Goal: Task Accomplishment & Management: Manage account settings

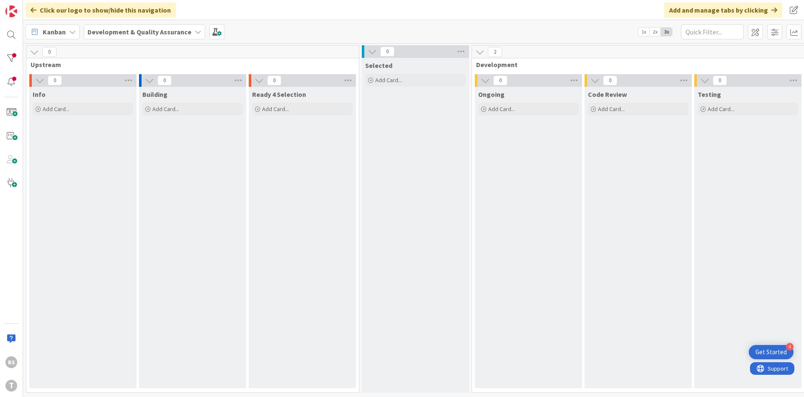
scroll to position [0, 158]
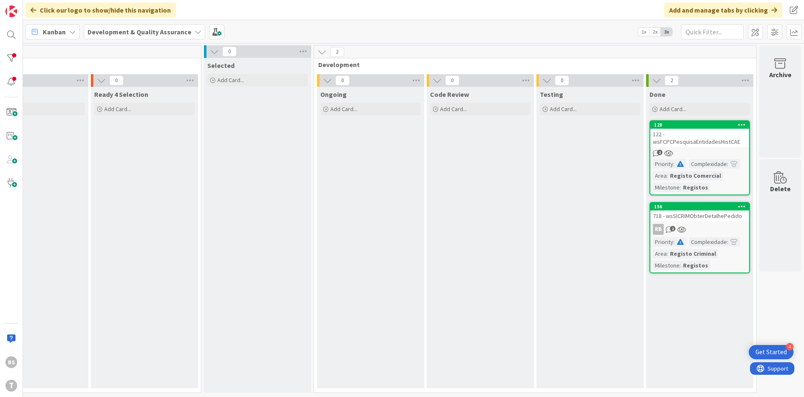
click at [696, 143] on div "122 - wsFCPCPesquisaEntidadesHistCAE" at bounding box center [699, 138] width 99 height 18
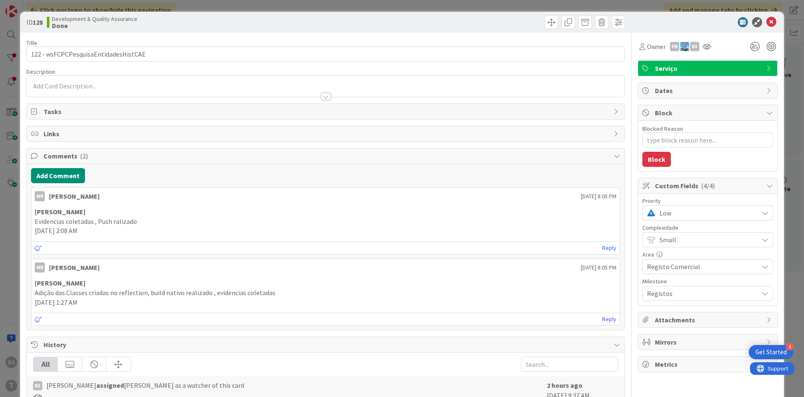
click at [688, 207] on span "Low" at bounding box center [707, 213] width 95 height 12
click at [671, 262] on span "High" at bounding box center [719, 263] width 97 height 13
click at [773, 19] on icon at bounding box center [771, 22] width 10 height 10
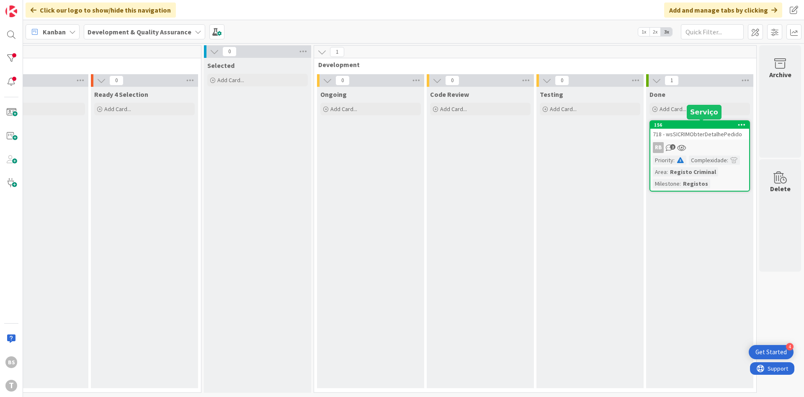
click at [714, 136] on div "718 - wsSICRIMObterDetalhePedido" at bounding box center [699, 134] width 99 height 11
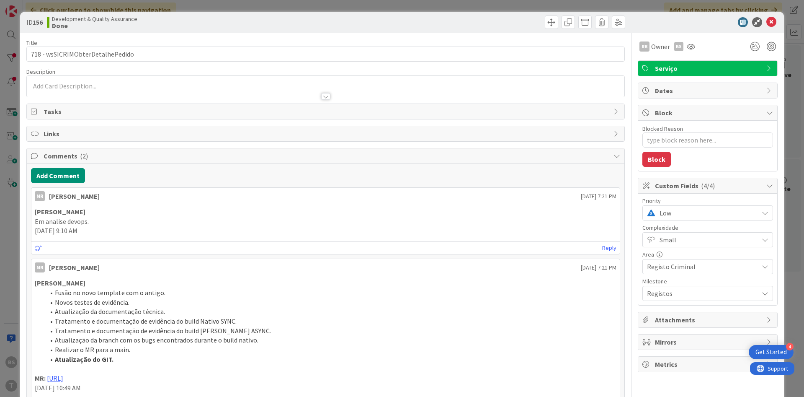
click at [691, 215] on span "Low" at bounding box center [707, 213] width 95 height 12
click at [8, 285] on div "ID 156 Development & Quality Assurance Done Title 32 / 128 718 - wsSICRIMObterD…" at bounding box center [402, 198] width 804 height 397
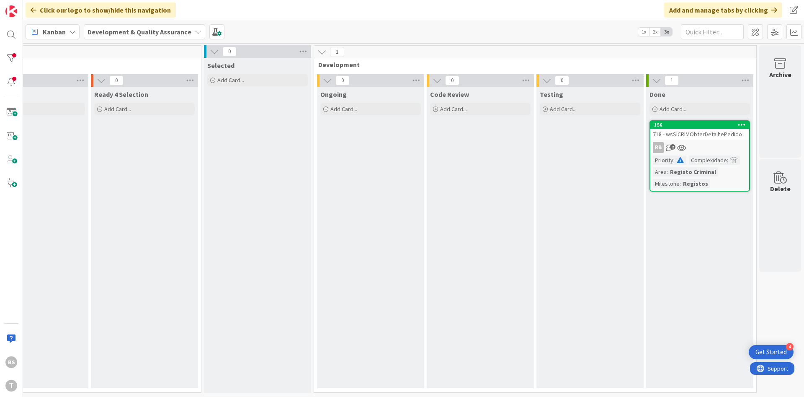
click at [702, 136] on div "718 - wsSICRIMObterDetalhePedido" at bounding box center [699, 134] width 99 height 11
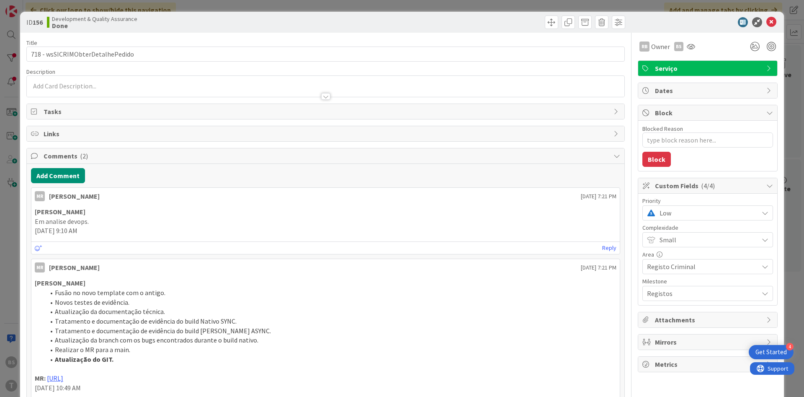
click at [691, 214] on span "Low" at bounding box center [707, 213] width 95 height 12
click at [688, 260] on span "High" at bounding box center [719, 263] width 97 height 13
click at [772, 22] on icon at bounding box center [771, 22] width 10 height 10
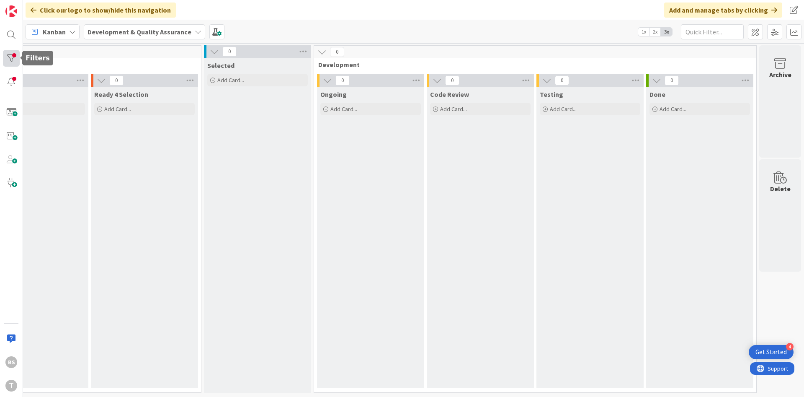
click at [13, 59] on div at bounding box center [11, 58] width 17 height 17
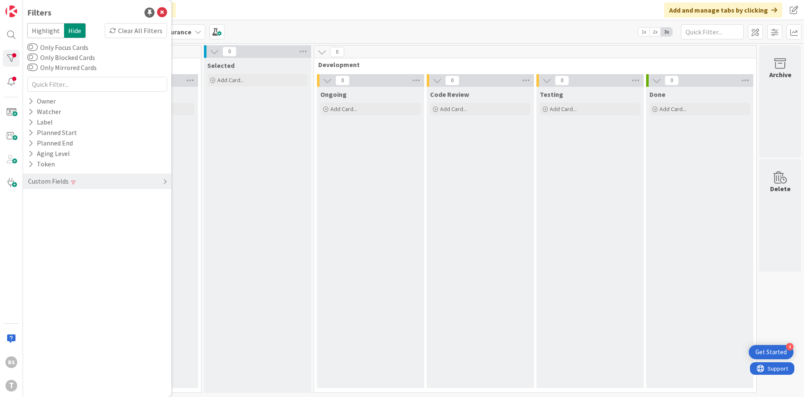
click at [111, 183] on div "Custom Fields" at bounding box center [97, 180] width 148 height 15
click at [112, 203] on div "Priority Clear" at bounding box center [97, 198] width 148 height 10
click at [90, 245] on div "Critical High Medium Low None" at bounding box center [97, 233] width 136 height 54
click at [29, 247] on icon at bounding box center [32, 244] width 6 height 6
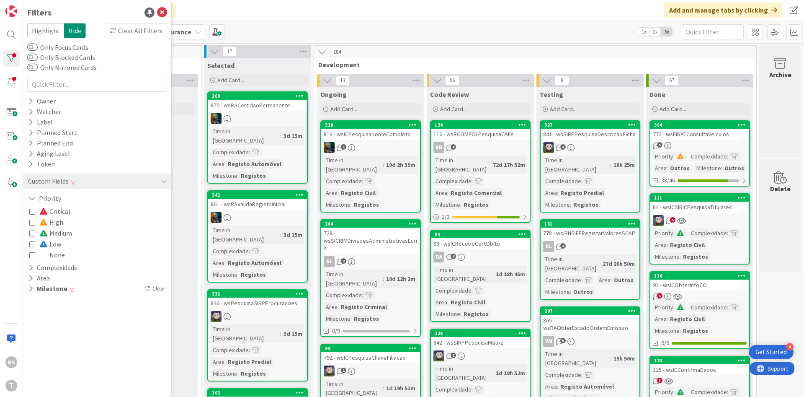
click at [32, 253] on icon at bounding box center [32, 255] width 6 height 6
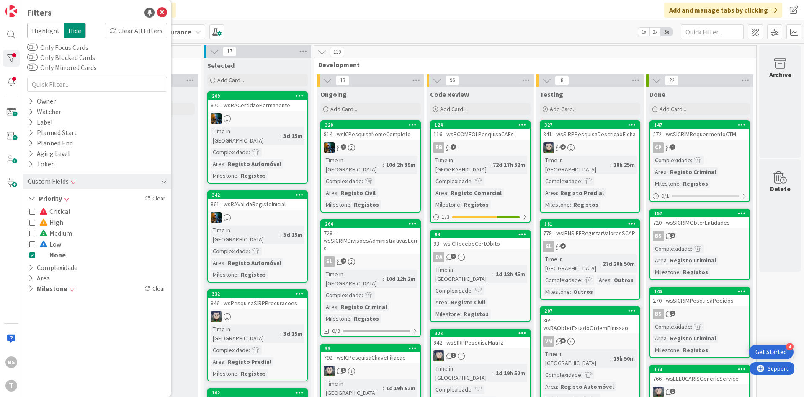
scroll to position [50, 158]
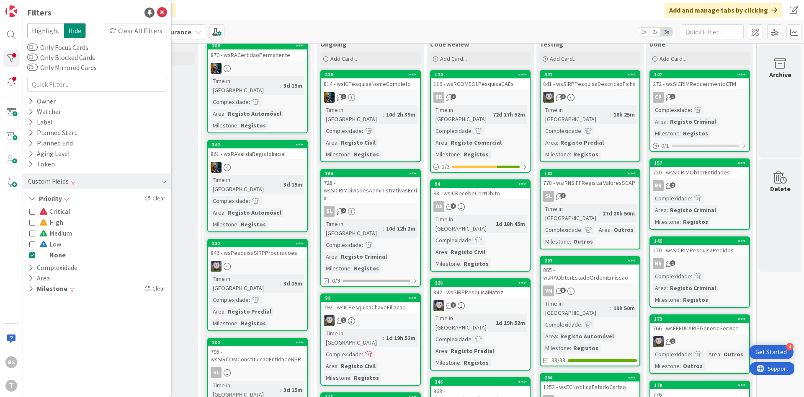
click at [709, 170] on div "720 - wsSICRIMObterEntidades" at bounding box center [699, 172] width 99 height 11
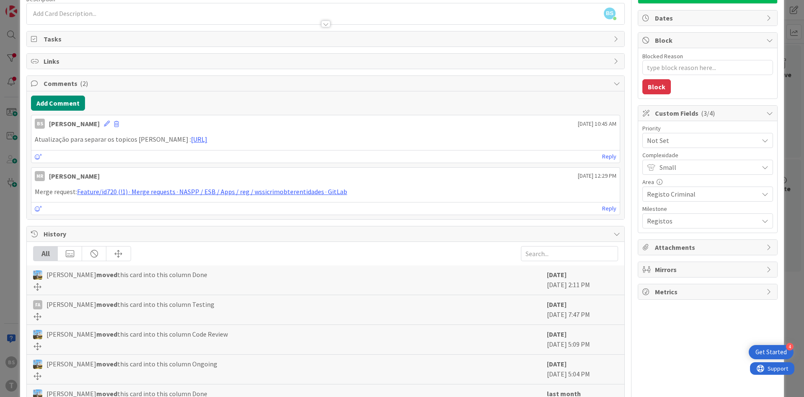
scroll to position [26, 0]
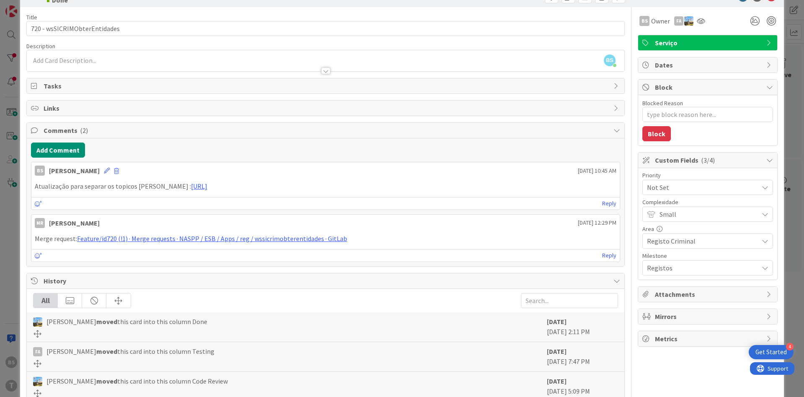
click at [679, 190] on span "Not Set" at bounding box center [700, 187] width 107 height 12
click at [694, 270] on span "Low" at bounding box center [719, 267] width 97 height 13
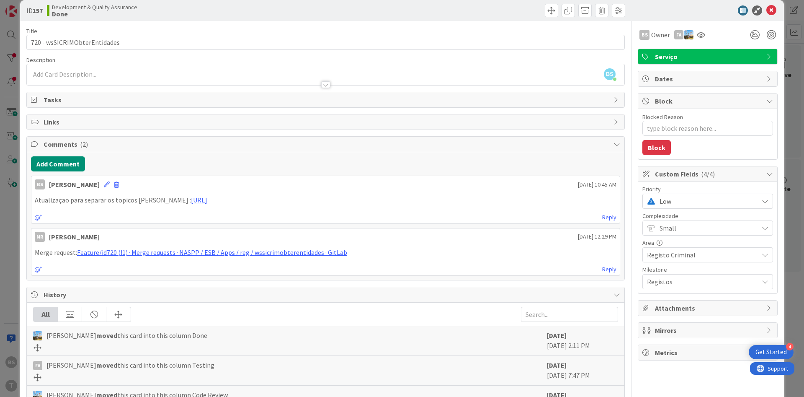
scroll to position [0, 0]
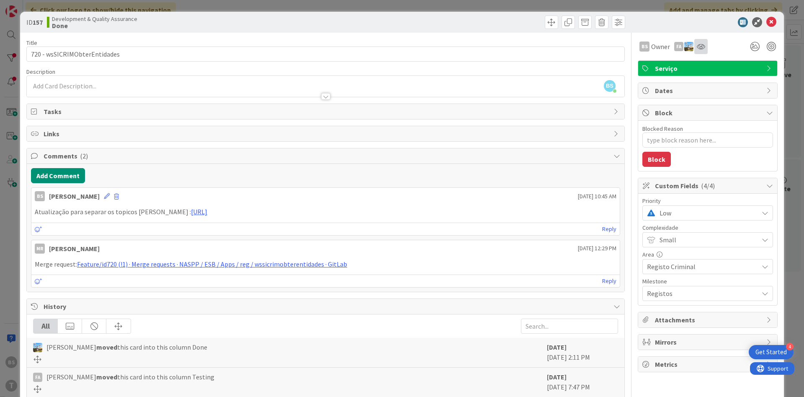
click at [701, 44] on icon at bounding box center [701, 46] width 8 height 7
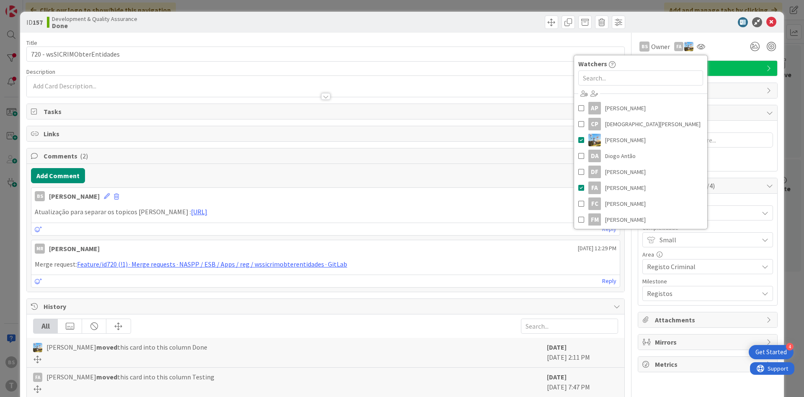
click at [697, 21] on div at bounding box center [703, 22] width 148 height 10
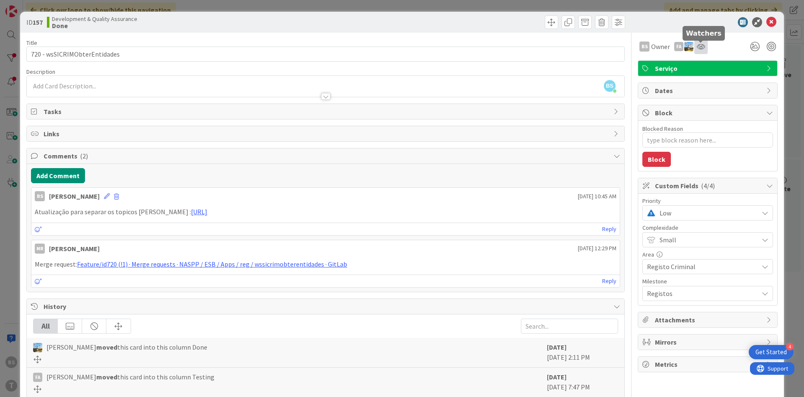
click at [703, 45] on icon at bounding box center [701, 46] width 8 height 7
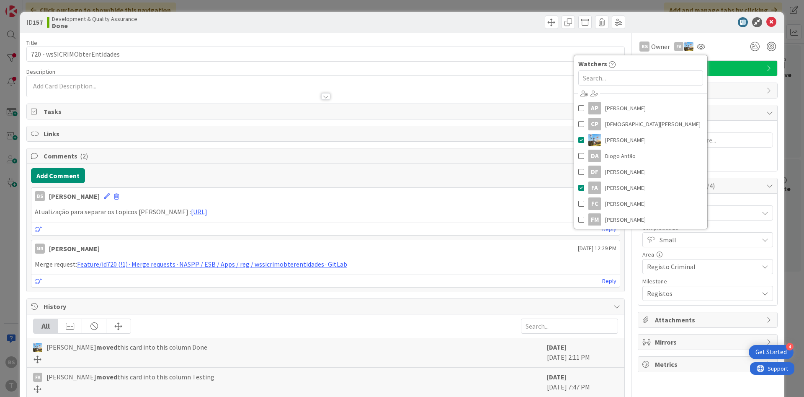
click at [708, 23] on div at bounding box center [703, 22] width 148 height 10
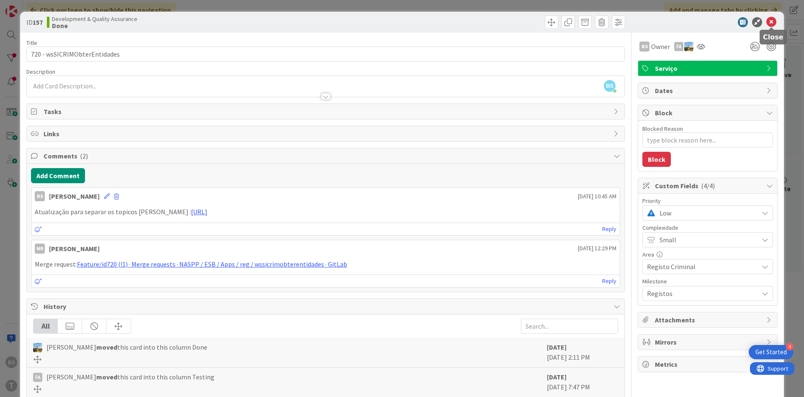
click at [769, 22] on icon at bounding box center [771, 22] width 10 height 10
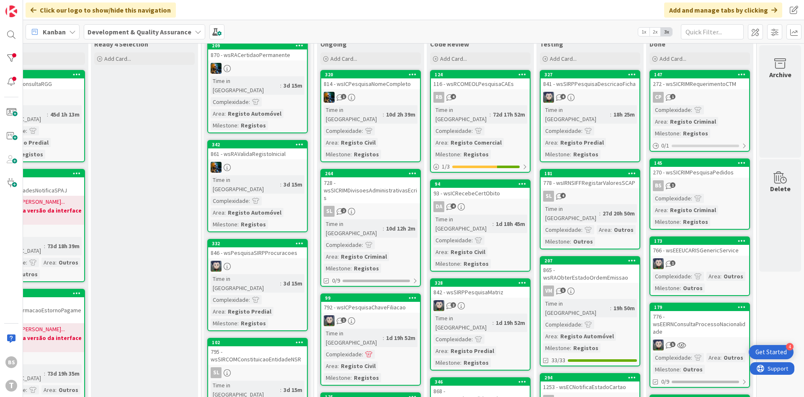
click at [720, 189] on div "BS 1" at bounding box center [699, 185] width 99 height 11
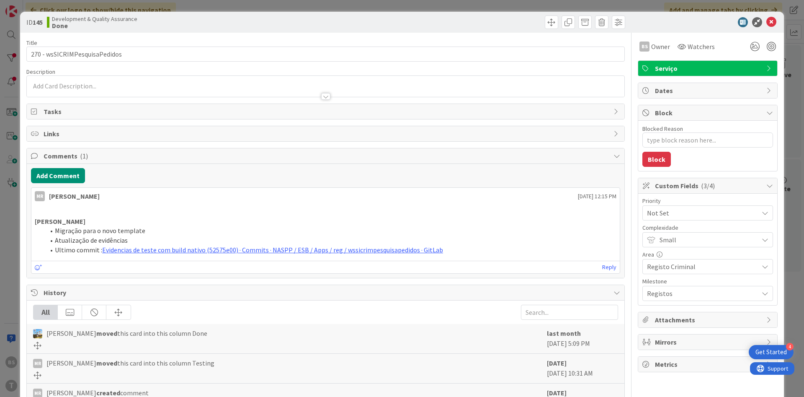
click at [683, 213] on span "Not Set" at bounding box center [700, 213] width 107 height 12
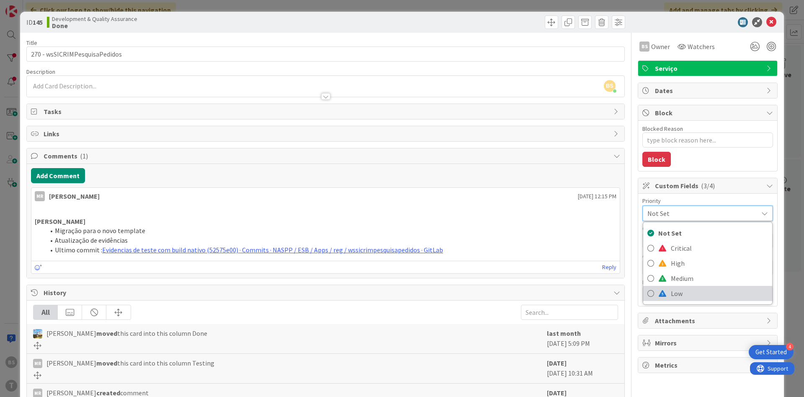
click at [692, 291] on span "Low" at bounding box center [719, 293] width 97 height 13
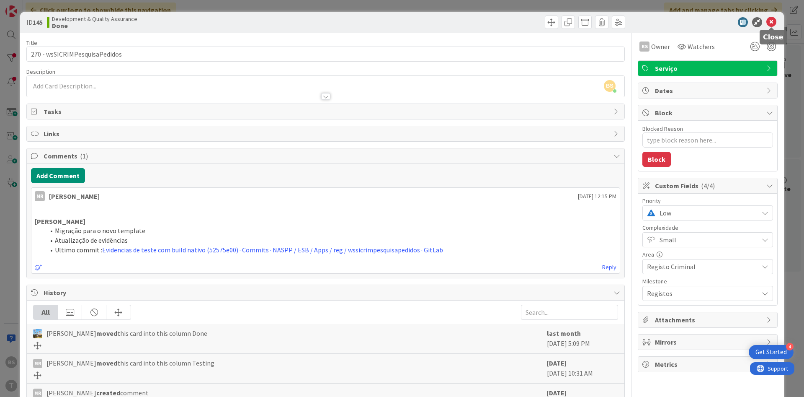
click at [768, 20] on icon at bounding box center [771, 22] width 10 height 10
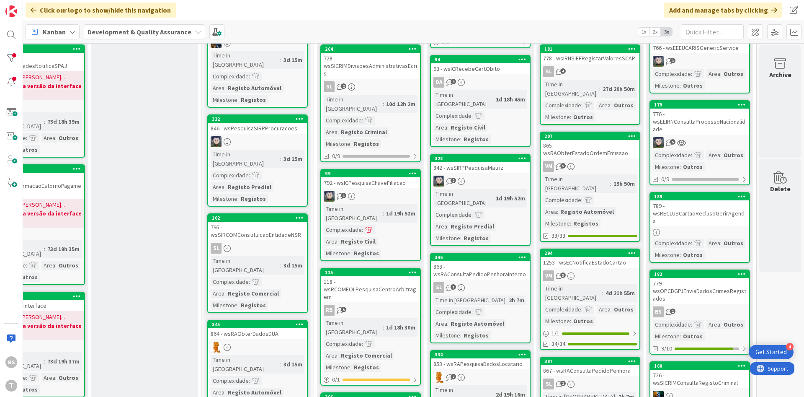
scroll to position [201, 158]
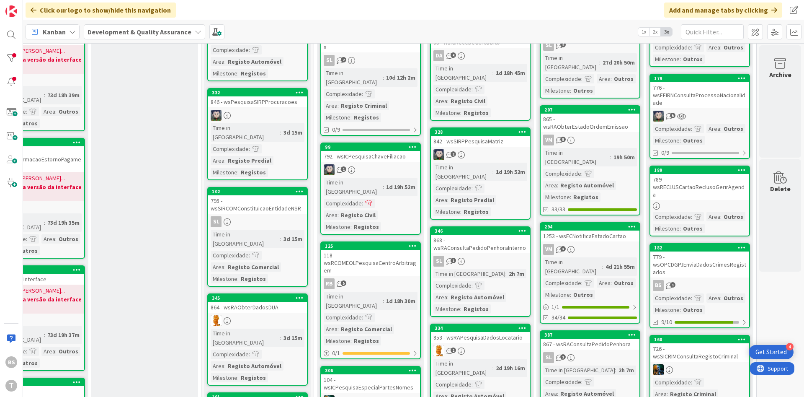
click at [723, 191] on div "789 - wsRECLUSCartaoReclusoGerirAgenda" at bounding box center [699, 187] width 99 height 26
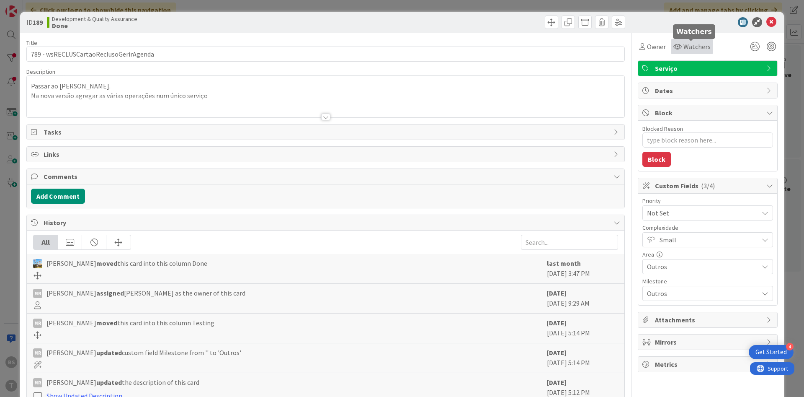
click at [687, 51] on span "Watchers" at bounding box center [696, 46] width 27 height 10
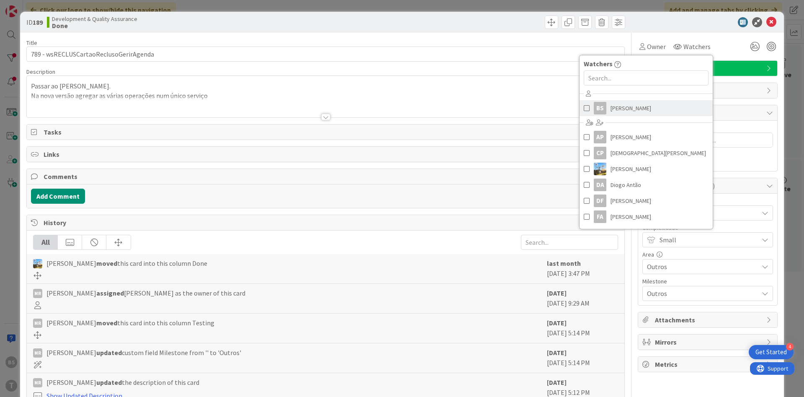
click at [640, 112] on link "BS [PERSON_NAME]" at bounding box center [646, 108] width 133 height 16
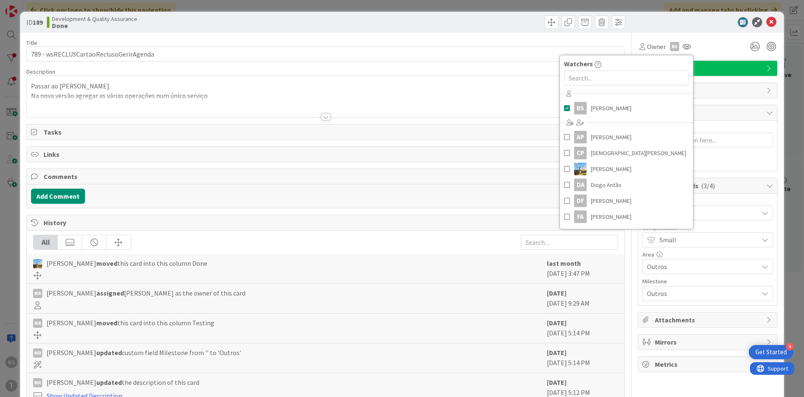
click at [776, 160] on div "Blocked Reason 0 / 256 Block" at bounding box center [707, 146] width 139 height 50
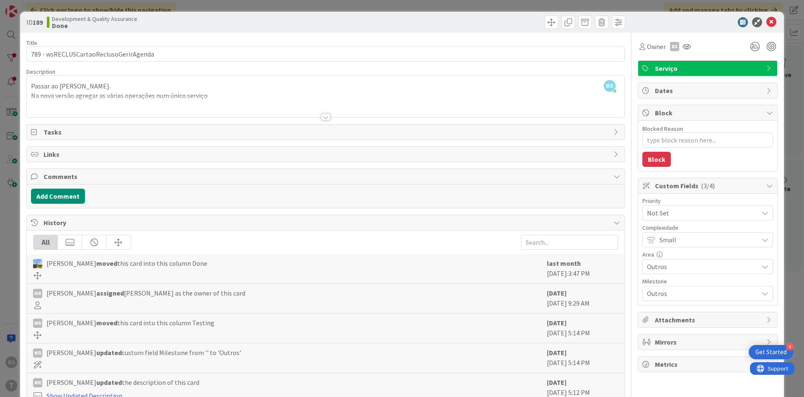
click at [698, 216] on span "Not Set" at bounding box center [700, 213] width 107 height 12
click at [668, 294] on link "Low" at bounding box center [707, 293] width 129 height 15
type textarea "x"
click at [770, 24] on icon at bounding box center [771, 22] width 10 height 10
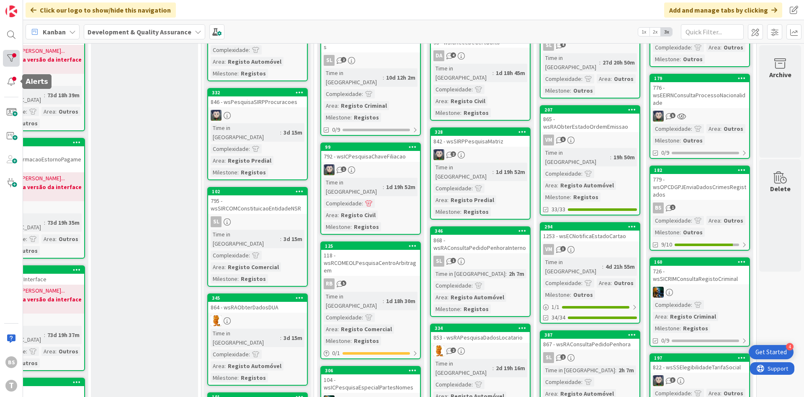
click at [5, 62] on div at bounding box center [11, 58] width 17 height 17
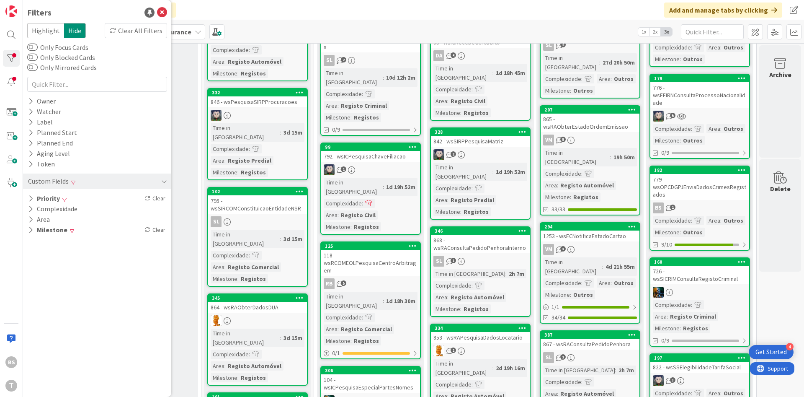
click at [82, 235] on div "Filters Highlight Hide Clear All Filters Only Focus Cards Only Blocked Cards On…" at bounding box center [97, 198] width 148 height 397
click at [83, 233] on div "Milestone Clear" at bounding box center [97, 229] width 148 height 10
click at [96, 201] on div "Priority Clear" at bounding box center [97, 198] width 148 height 10
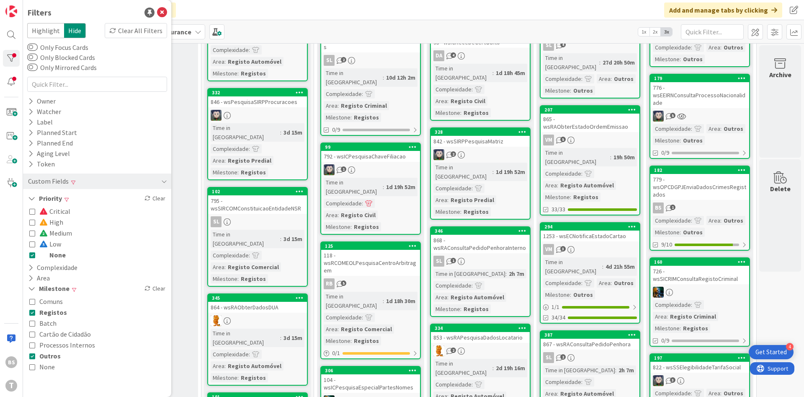
click at [58, 253] on span "None" at bounding box center [52, 254] width 26 height 11
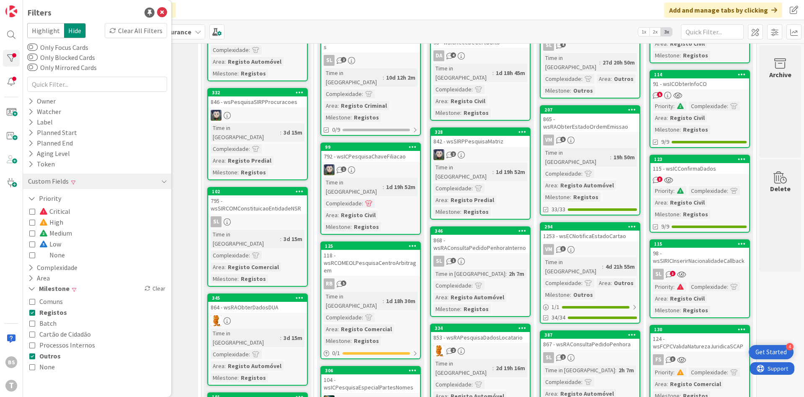
click at [50, 244] on span "Low" at bounding box center [50, 243] width 22 height 11
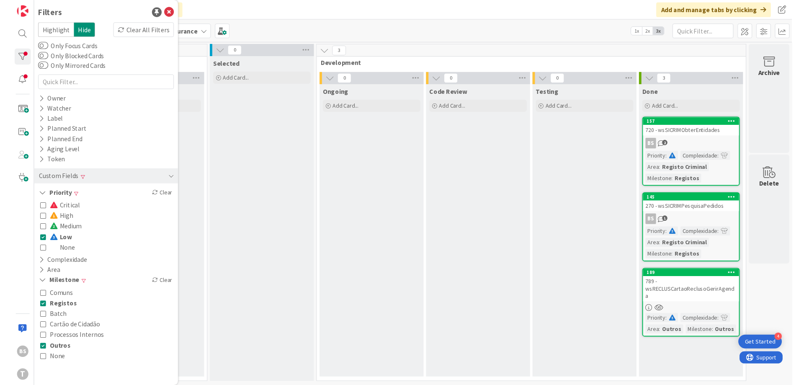
scroll to position [0, 158]
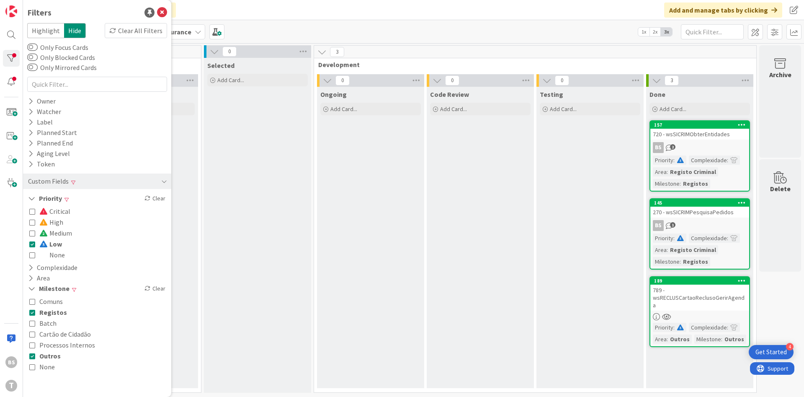
click at [438, 229] on div "Code Review Add Card..." at bounding box center [480, 237] width 107 height 301
